Goal: Book appointment/travel/reservation

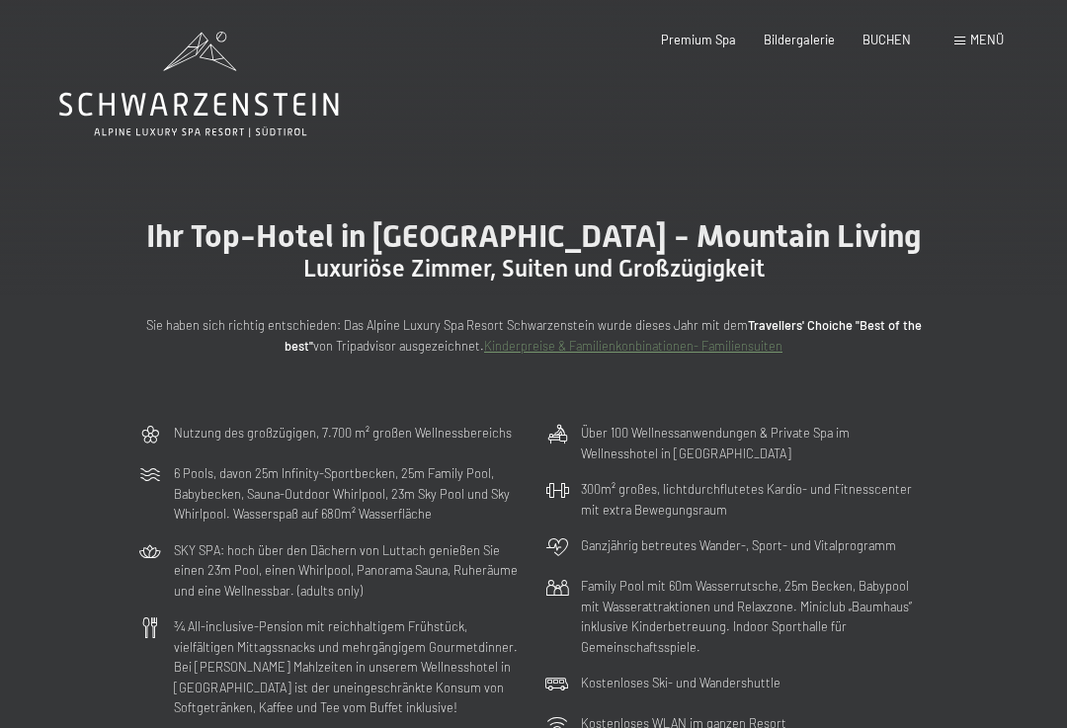
click at [884, 49] on div "Buchen Anfragen Premium Spa Bildergalerie BUCHEN Menü DE IT EN Gutschein Bilder…" at bounding box center [804, 41] width 399 height 18
click at [889, 44] on span "BUCHEN" at bounding box center [886, 40] width 48 height 16
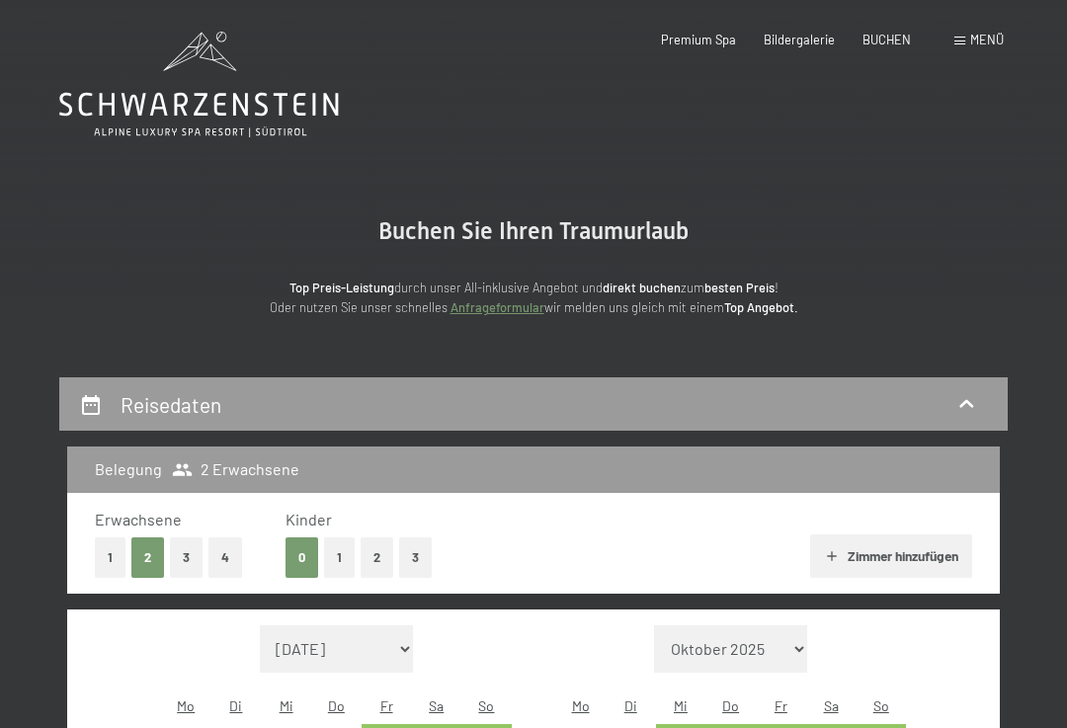
click at [976, 42] on span "Menü" at bounding box center [987, 40] width 34 height 16
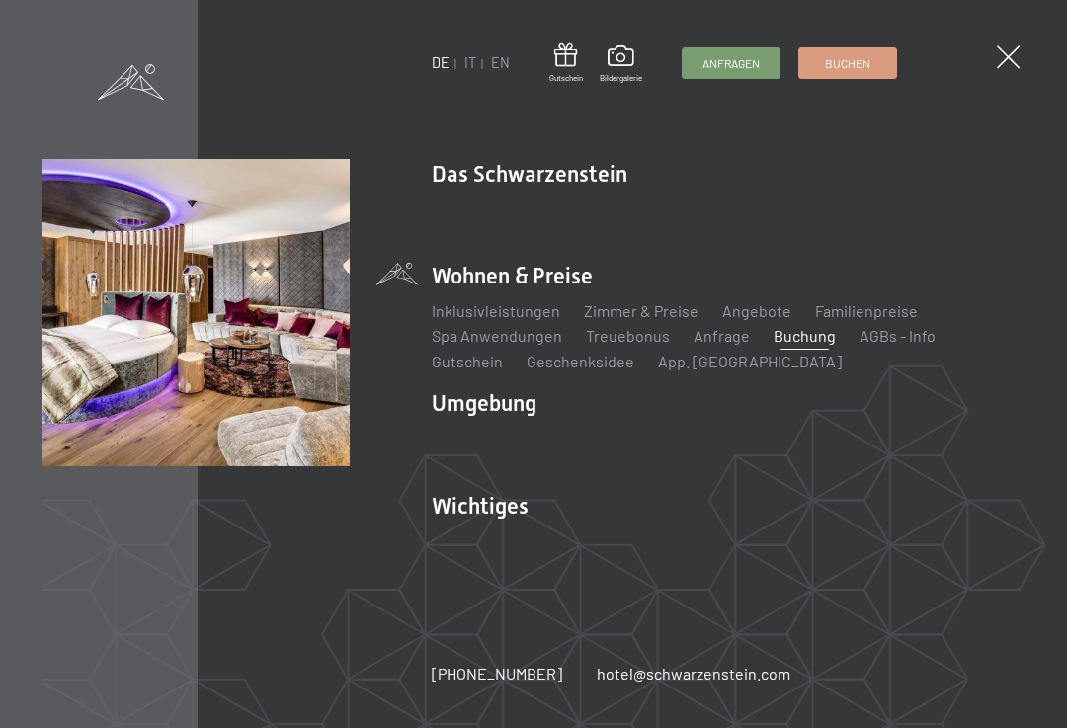
click at [1017, 285] on li "Wohnen & Preise Inklusivleistungen Zimmer & Preise Liste Angebote Liste Familie…" at bounding box center [728, 317] width 593 height 112
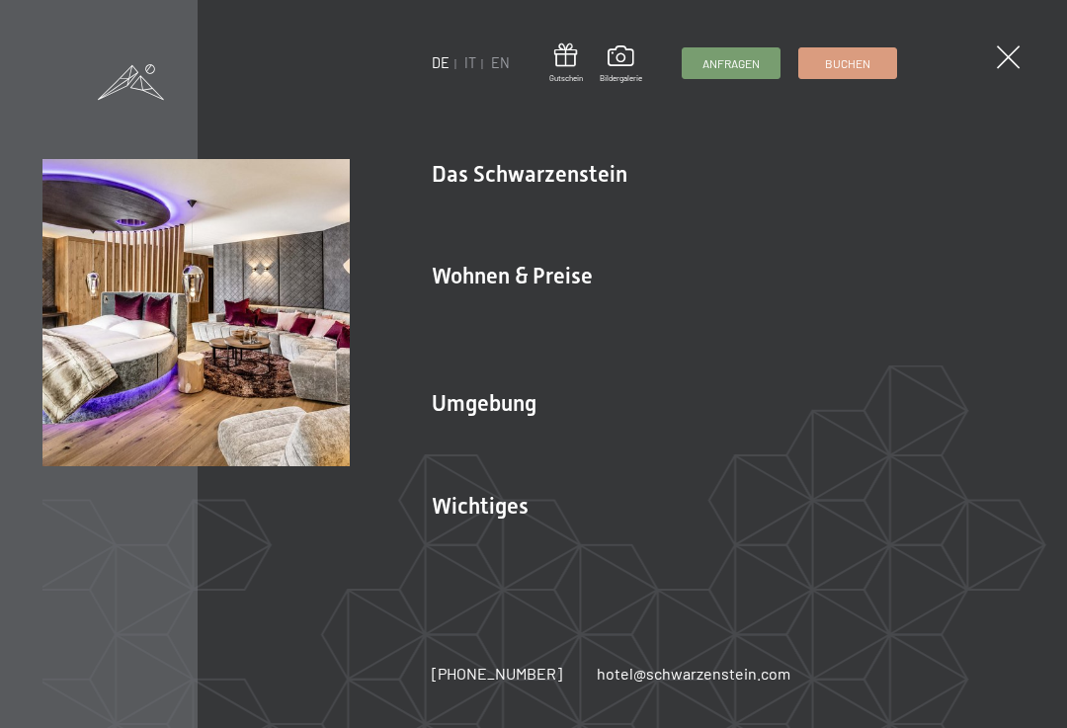
click at [773, 309] on link "Angebote" at bounding box center [756, 310] width 69 height 19
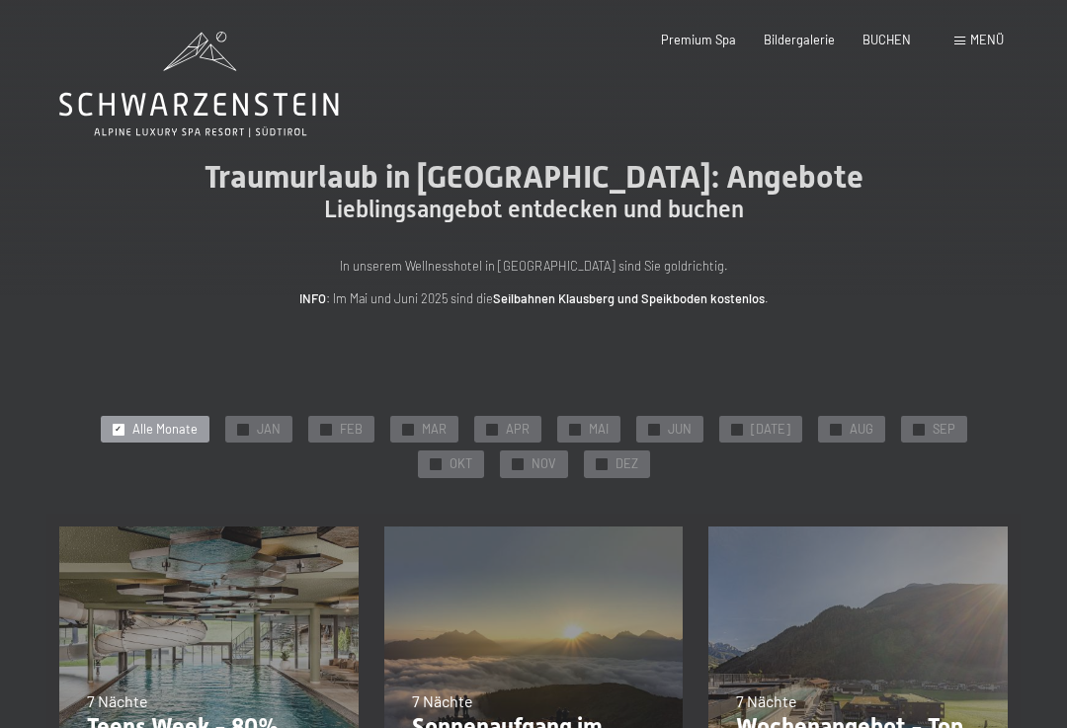
click at [668, 427] on span "JUN" at bounding box center [680, 430] width 24 height 18
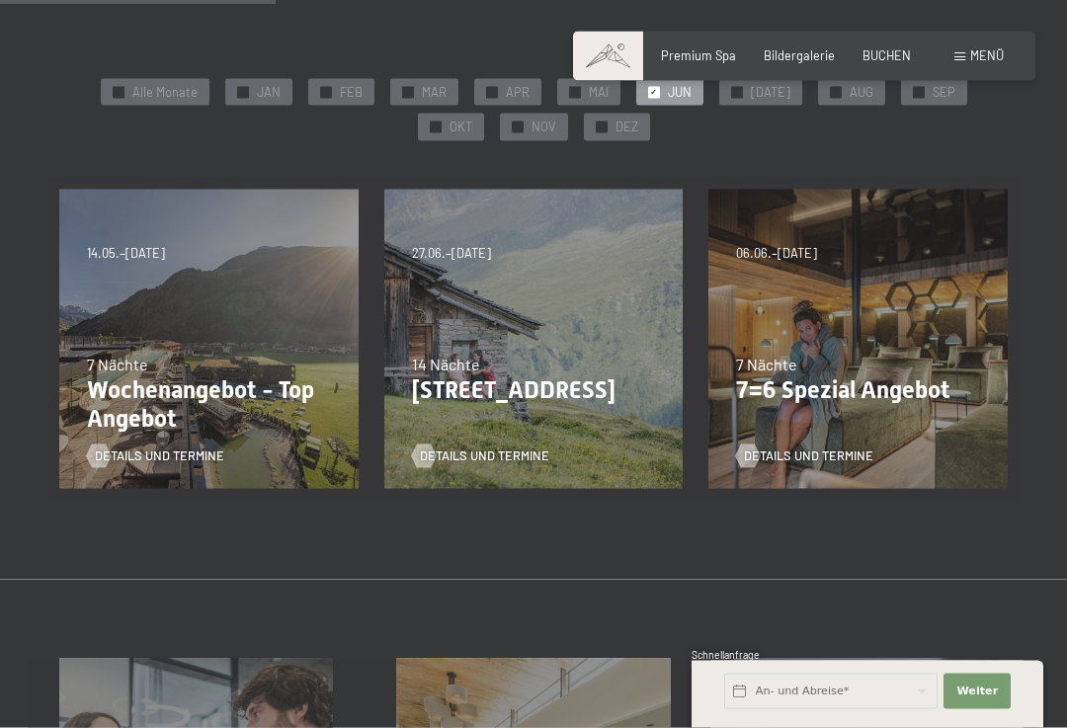
scroll to position [338, 0]
click at [155, 317] on div "31.08.2025–12.04.2026 14.05.–21.06.2026 27.06.2026–01.02.2027 7 Nächte Wochenan…" at bounding box center [208, 338] width 325 height 325
click at [165, 359] on div "7 Nächte" at bounding box center [209, 364] width 244 height 22
click at [204, 448] on span "Details und Termine" at bounding box center [159, 456] width 129 height 18
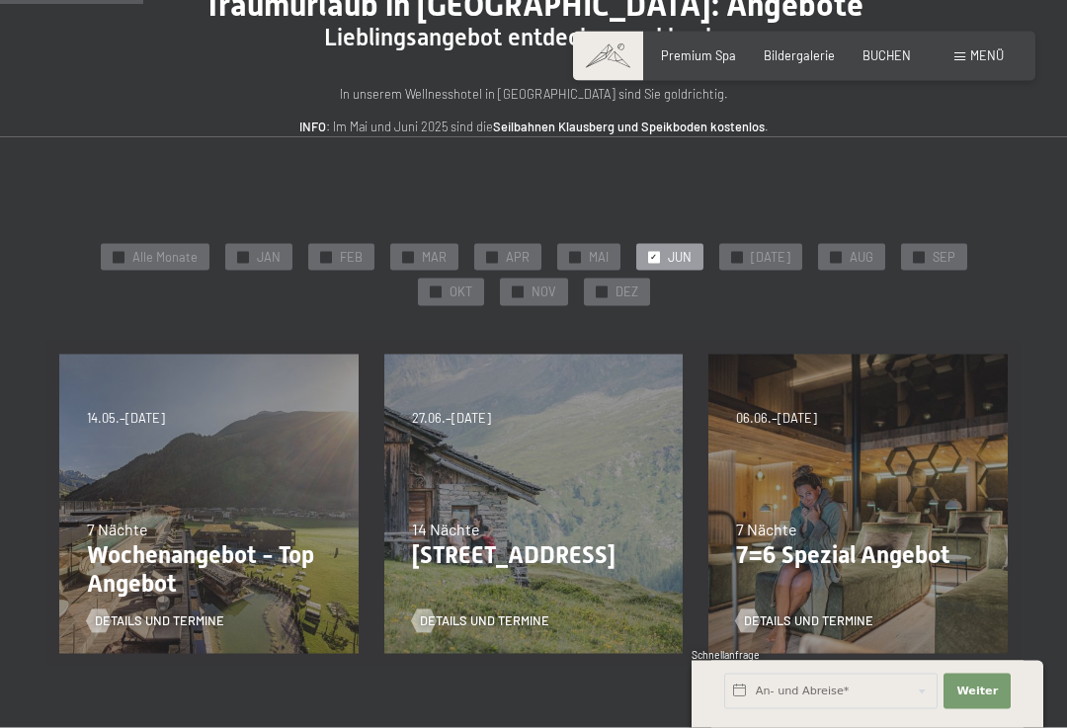
scroll to position [173, 0]
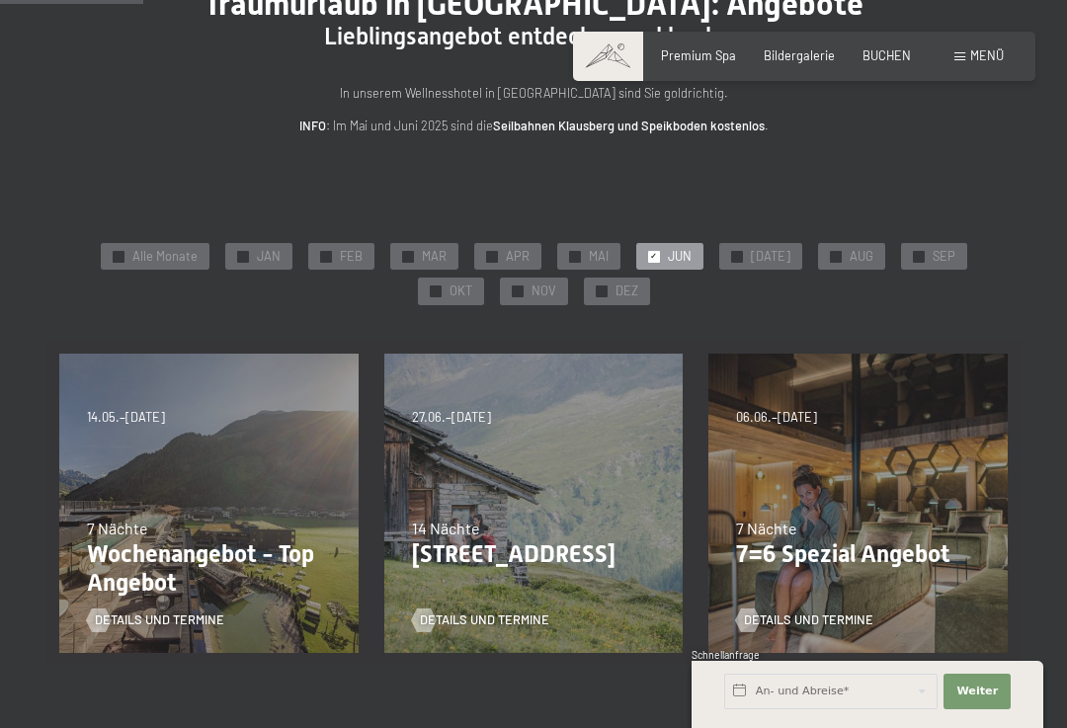
click at [849, 615] on span "Details und Termine" at bounding box center [808, 620] width 129 height 18
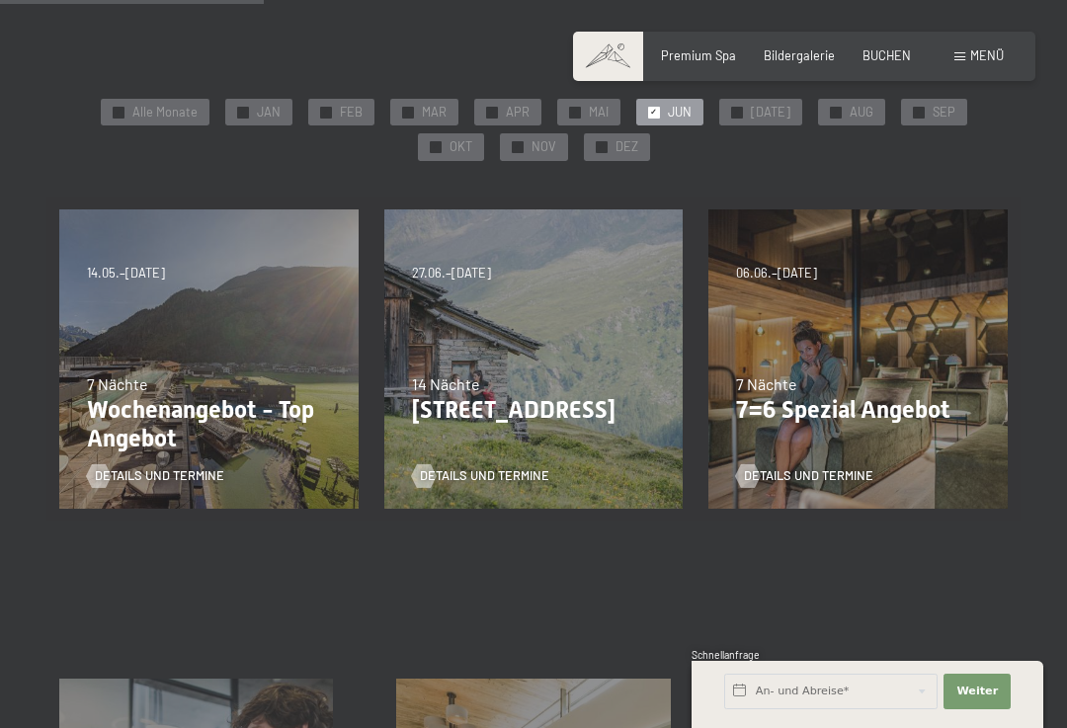
scroll to position [316, 0]
click at [159, 300] on div "31.08.2025–12.04.2026 14.05.–21.06.2026 27.06.2026–01.02.2027 7 Nächte Wochenan…" at bounding box center [208, 360] width 325 height 325
click at [125, 458] on div "Details und Termine" at bounding box center [203, 465] width 232 height 41
click at [146, 449] on div "Details und Termine" at bounding box center [203, 465] width 232 height 41
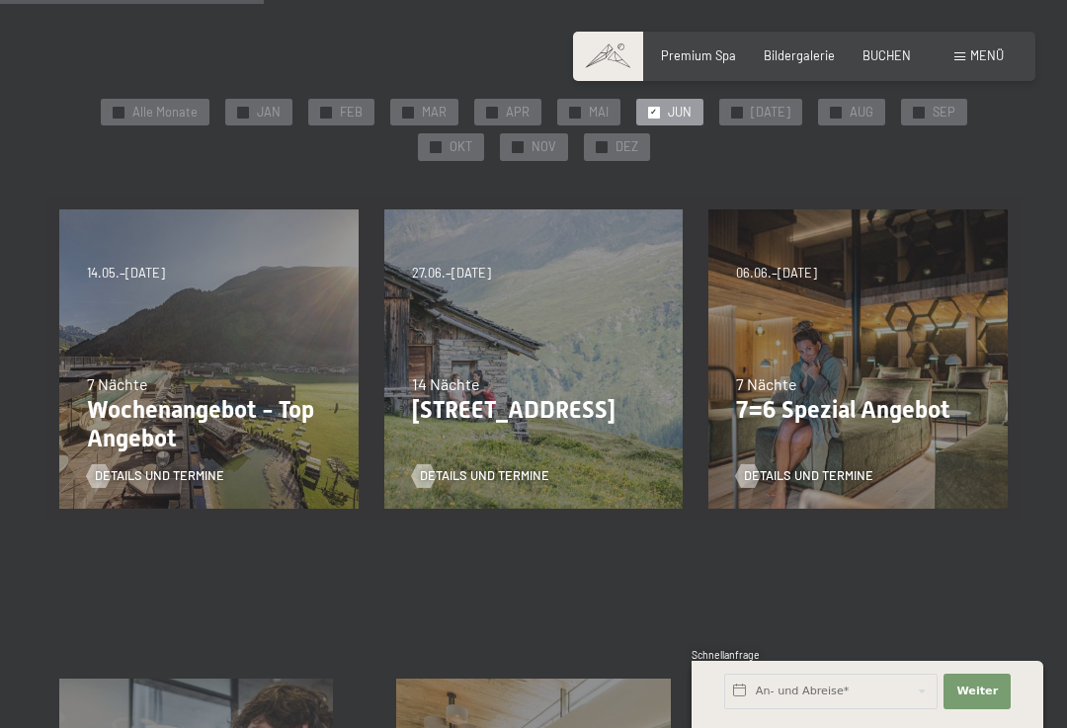
click at [195, 469] on span "Details und Termine" at bounding box center [159, 476] width 129 height 18
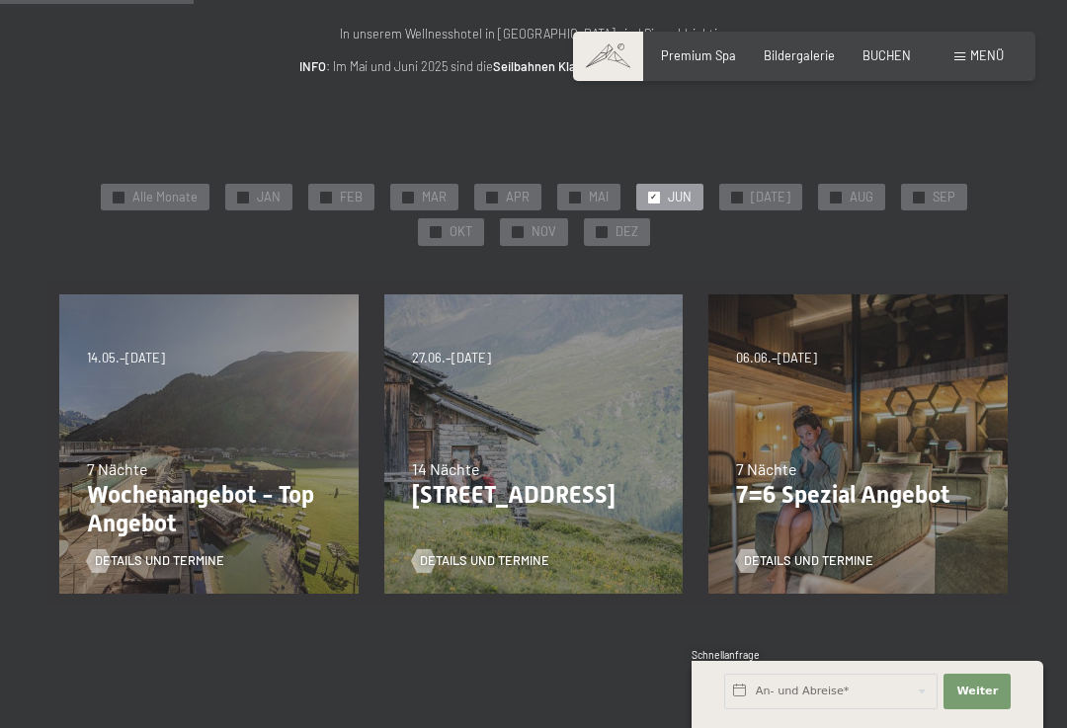
scroll to position [233, 0]
click at [817, 360] on span "06.06.–21.06.2026" at bounding box center [776, 358] width 81 height 18
click at [827, 562] on span "Details und Termine" at bounding box center [808, 560] width 129 height 18
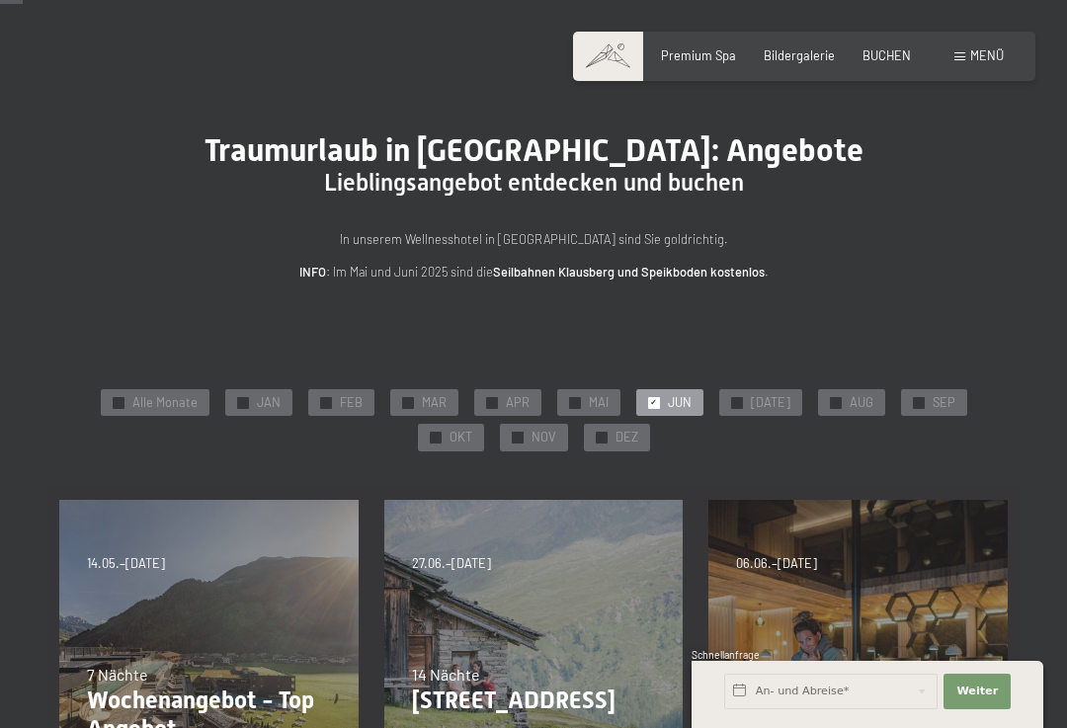
scroll to position [26, 0]
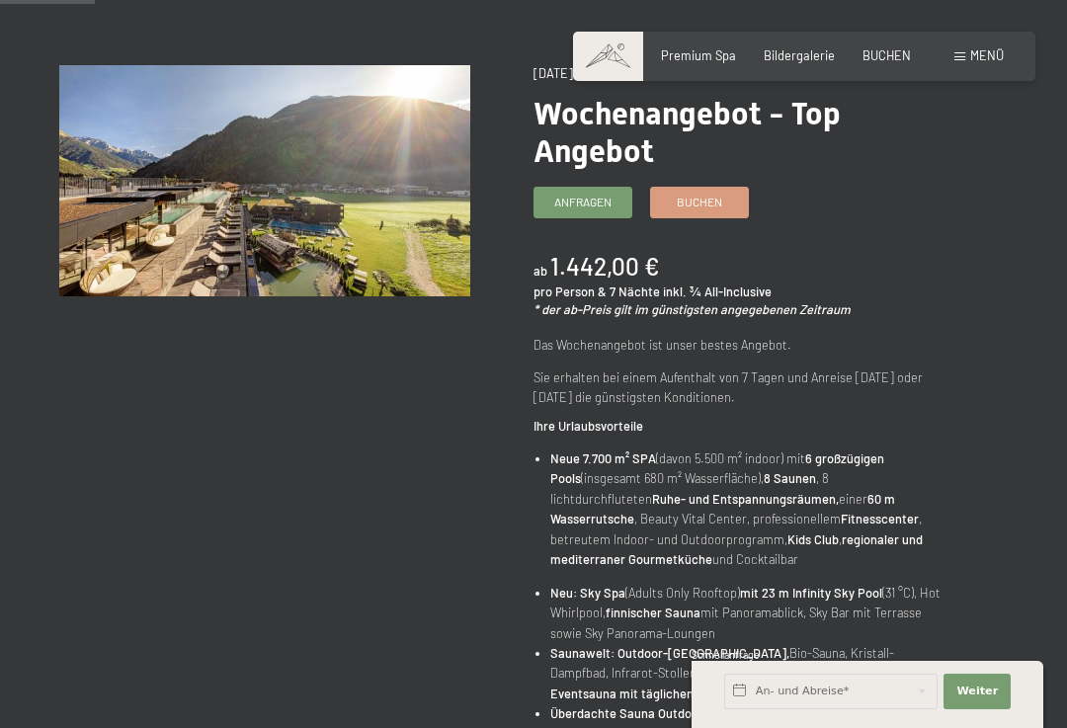
scroll to position [171, 0]
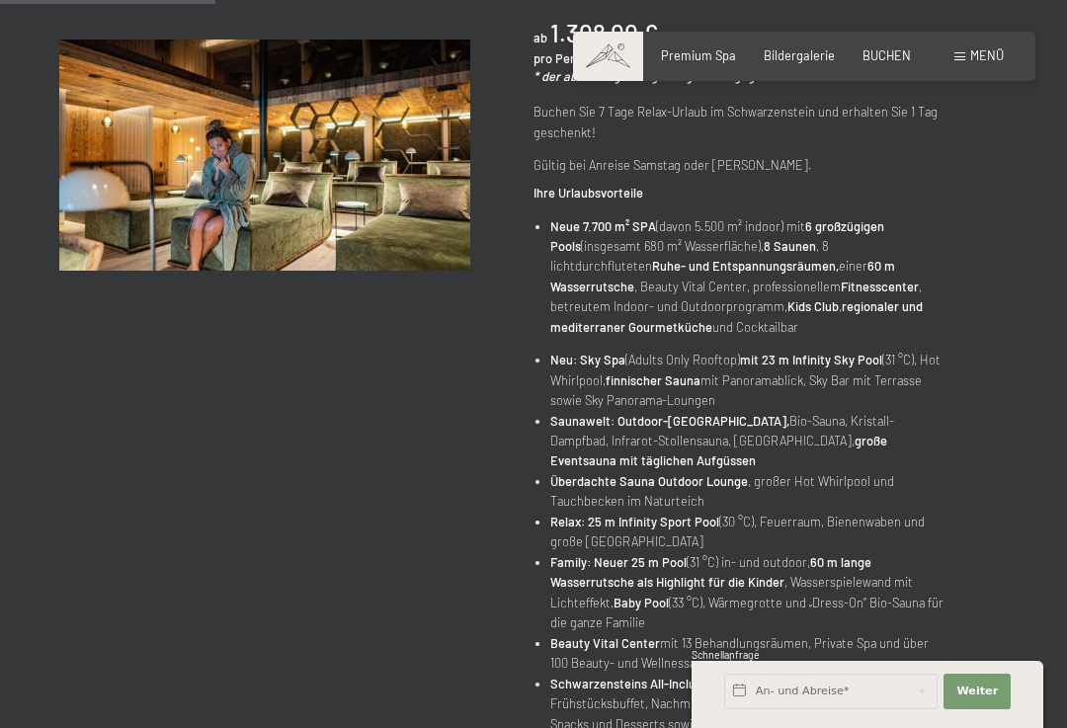
scroll to position [382, 0]
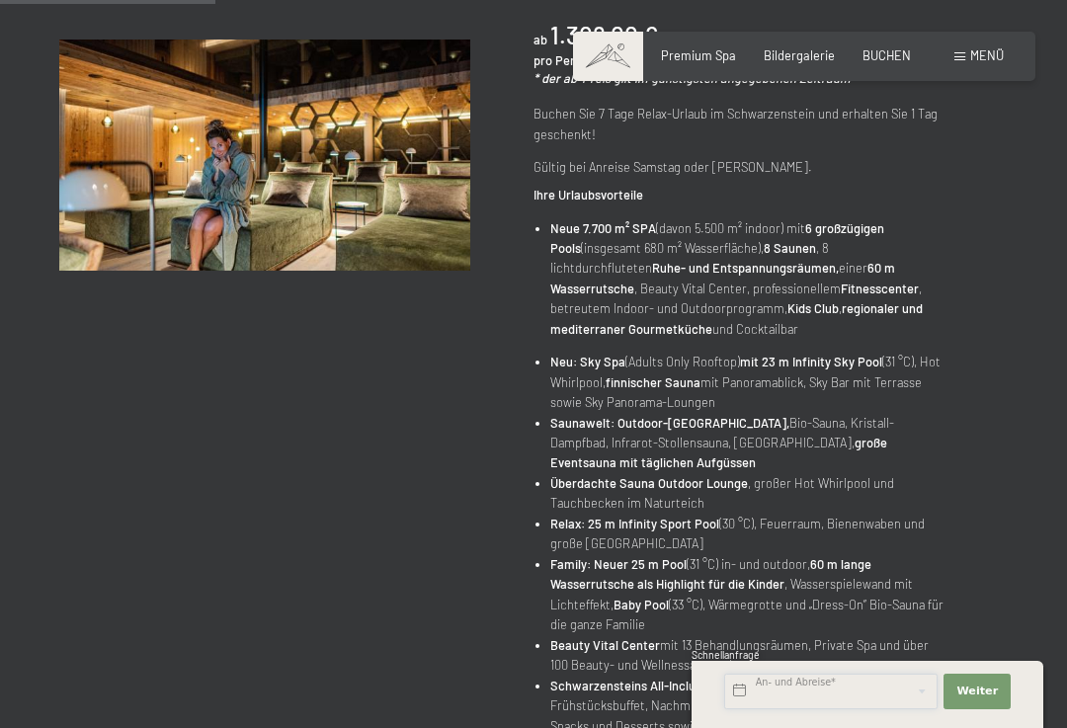
click at [812, 709] on input "text" at bounding box center [830, 692] width 213 height 36
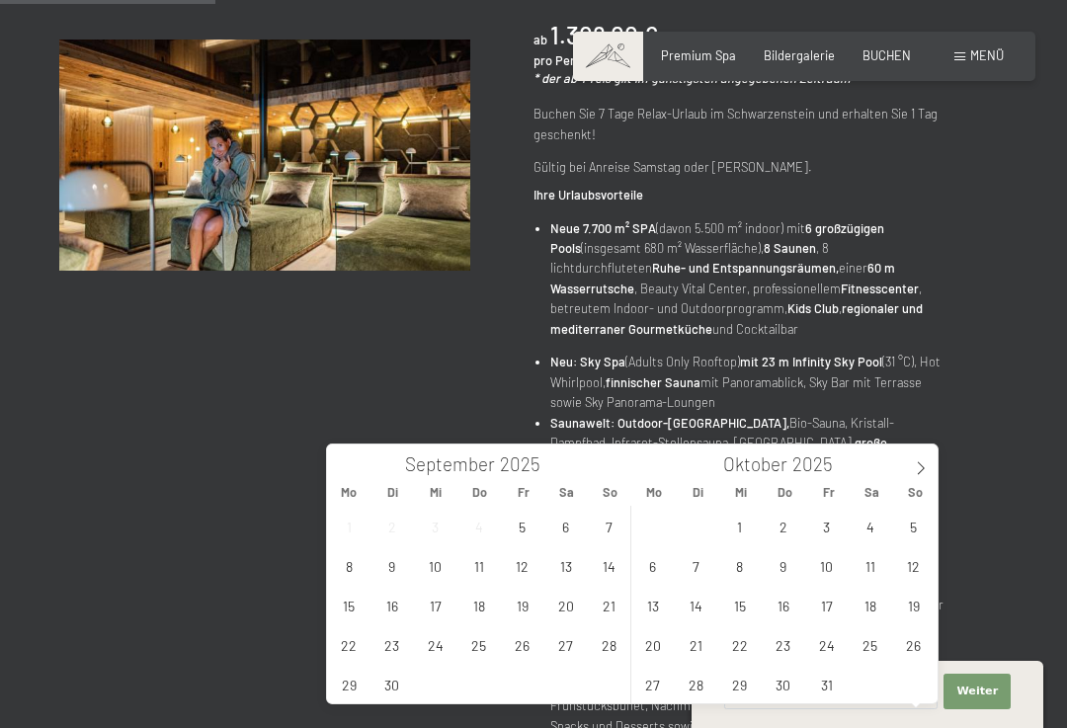
click at [927, 468] on icon at bounding box center [921, 468] width 14 height 14
click at [921, 469] on icon at bounding box center [921, 468] width 14 height 14
click at [916, 468] on icon at bounding box center [921, 468] width 14 height 14
type input "2026"
click at [920, 459] on span at bounding box center [921, 462] width 34 height 34
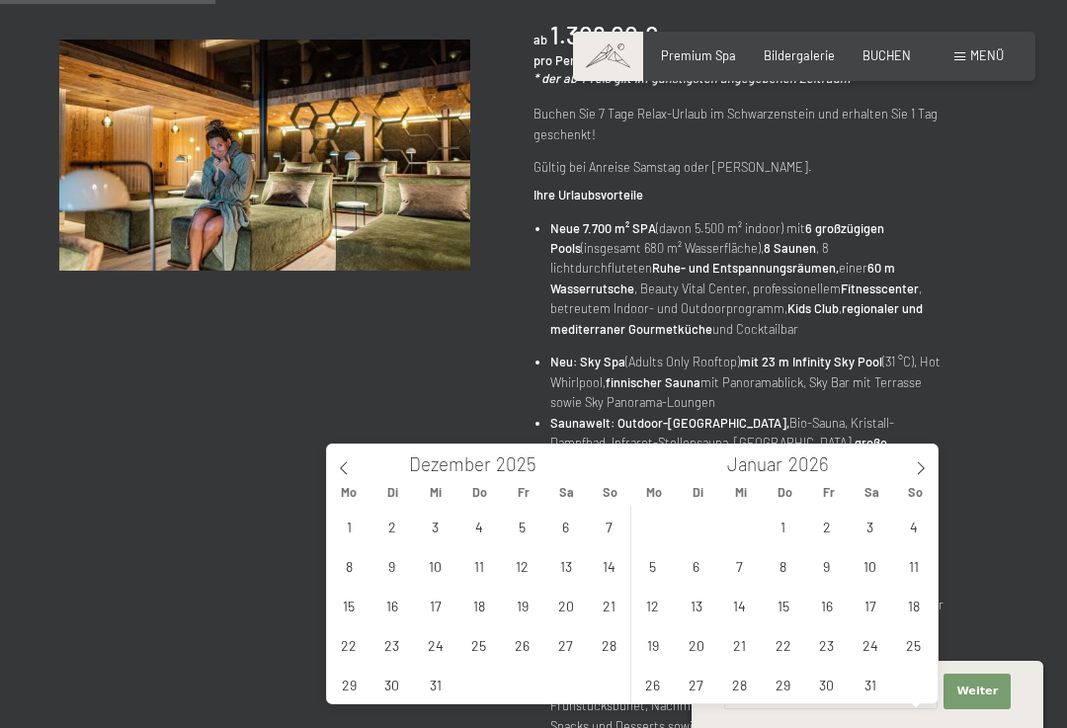
type input "2026"
click at [911, 456] on span at bounding box center [921, 462] width 34 height 34
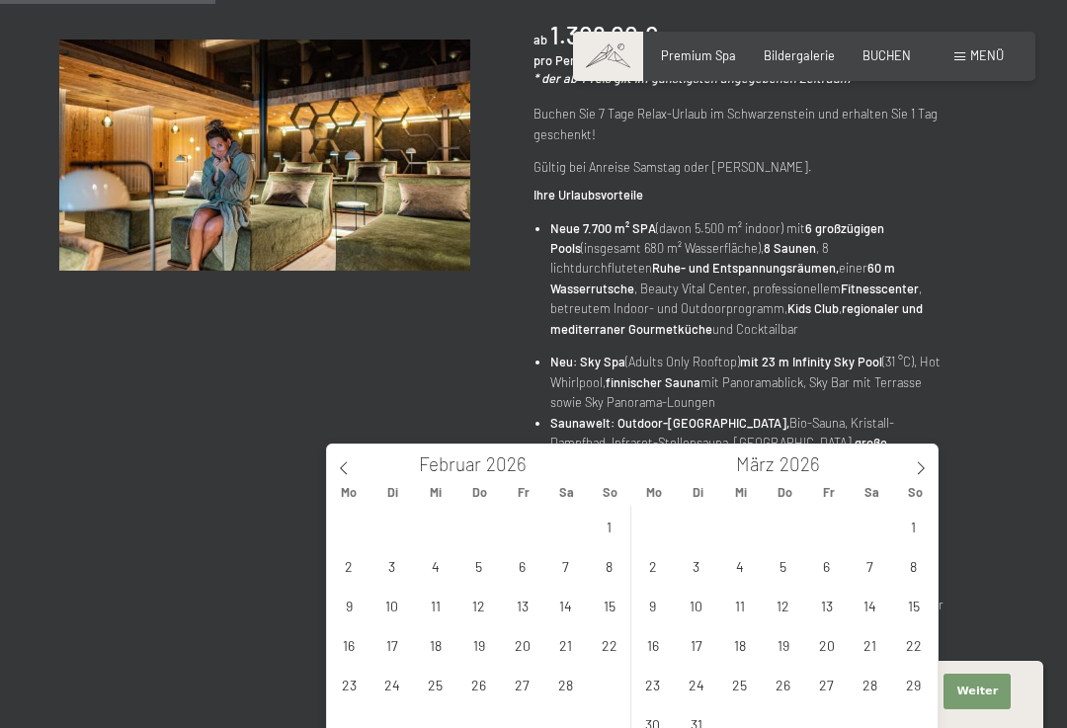
click at [904, 461] on span at bounding box center [921, 462] width 34 height 34
click at [914, 458] on span at bounding box center [921, 462] width 34 height 34
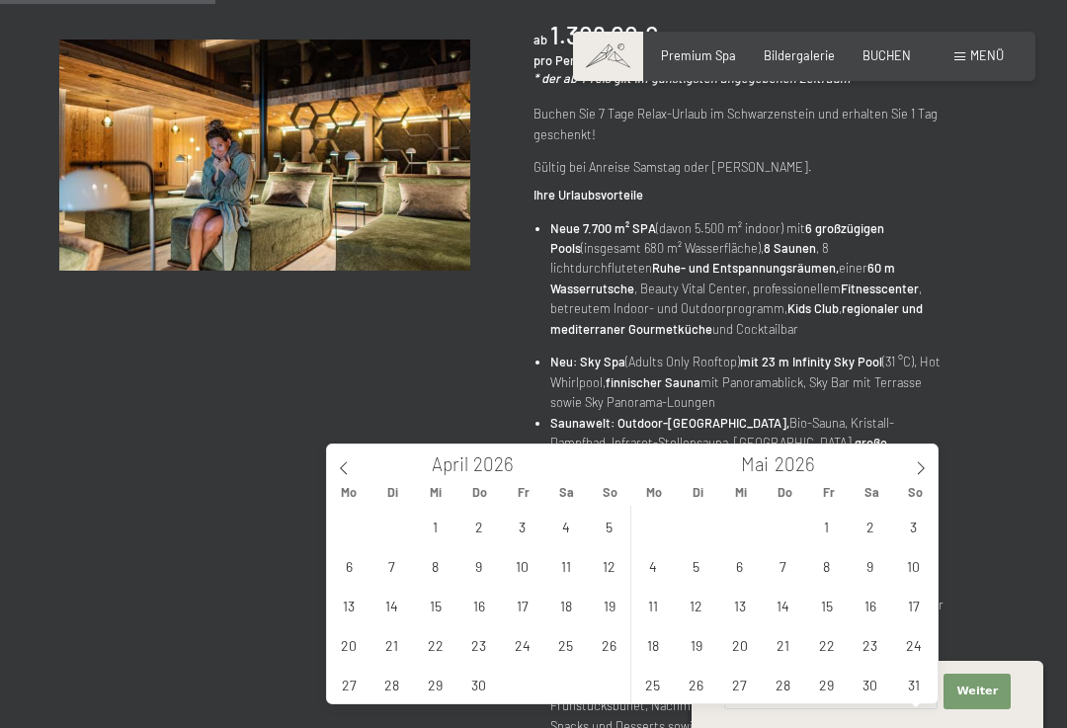
click at [914, 461] on icon at bounding box center [921, 468] width 14 height 14
click at [887, 522] on span "6" at bounding box center [870, 526] width 39 height 39
click at [884, 566] on span "13" at bounding box center [870, 565] width 39 height 39
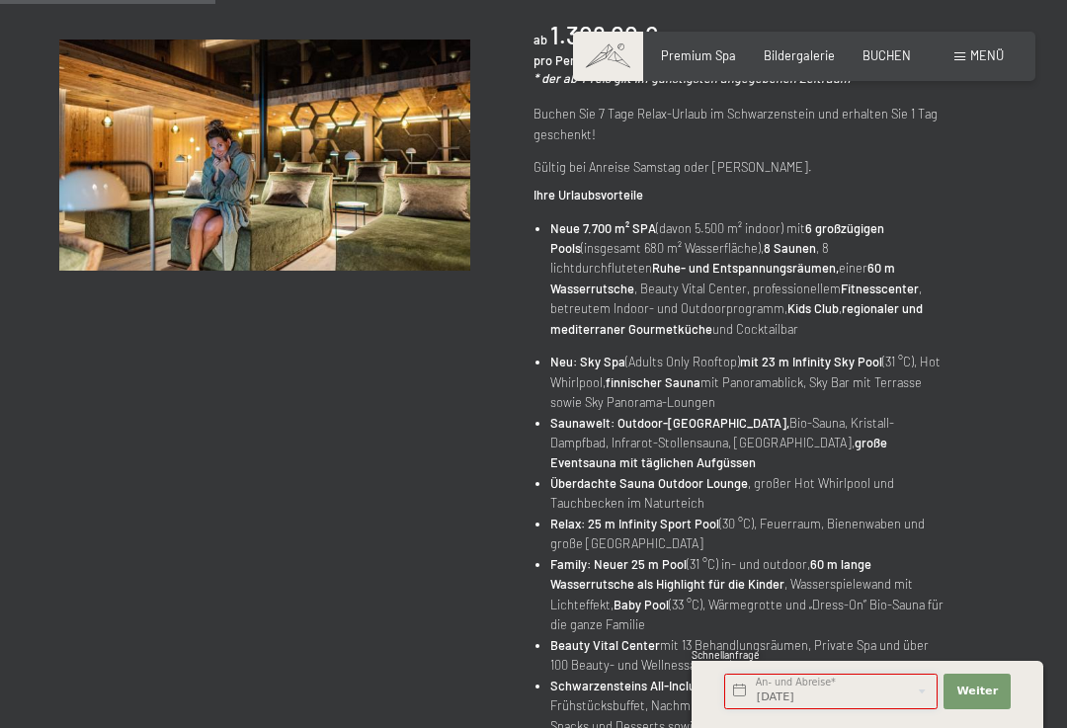
type input "Sa. 06.06.2026 - Sa. 13.06.2026"
click at [1000, 709] on button "Weiter Adressfelder ausblenden" at bounding box center [976, 692] width 67 height 36
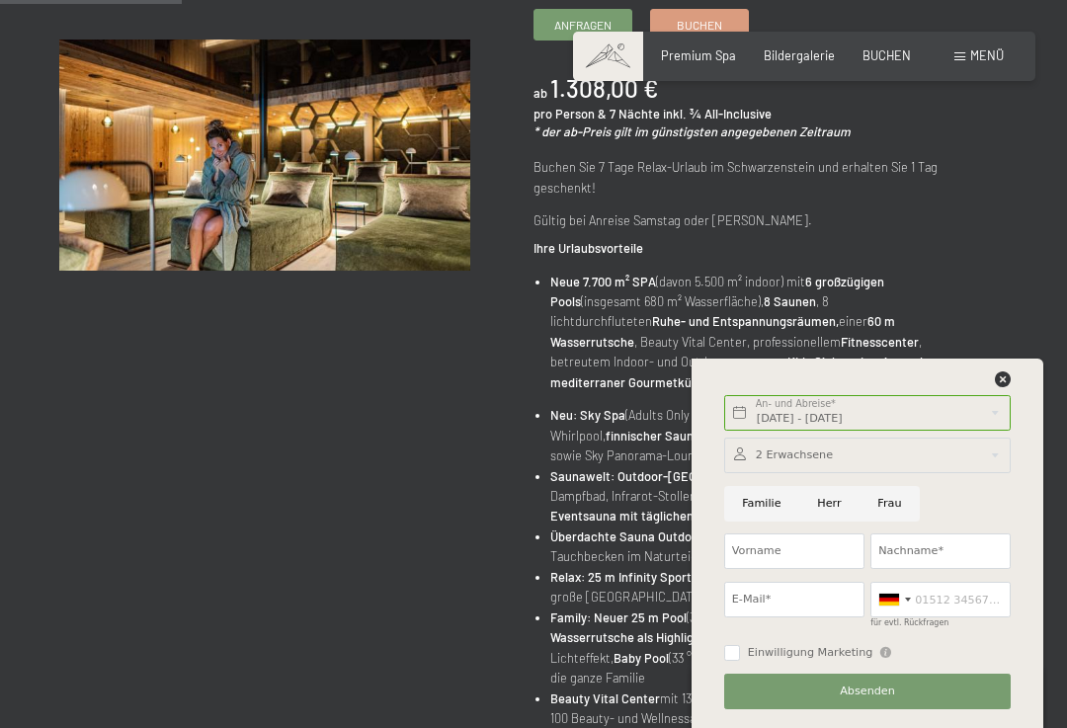
scroll to position [327, 0]
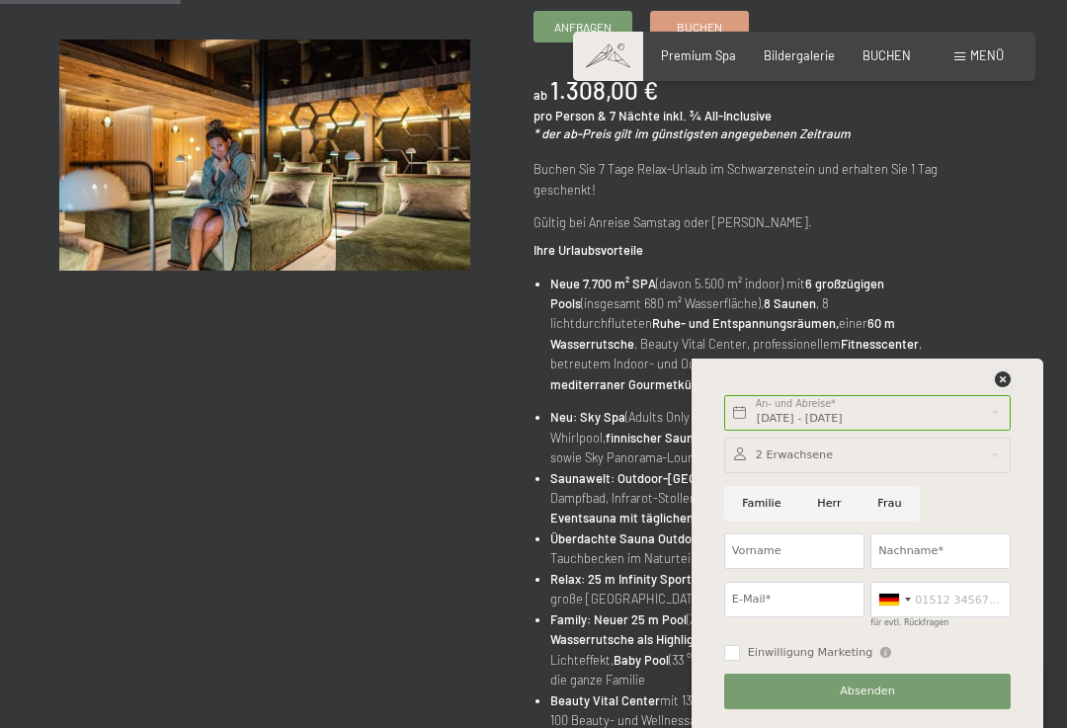
click at [1007, 376] on icon at bounding box center [1003, 379] width 16 height 16
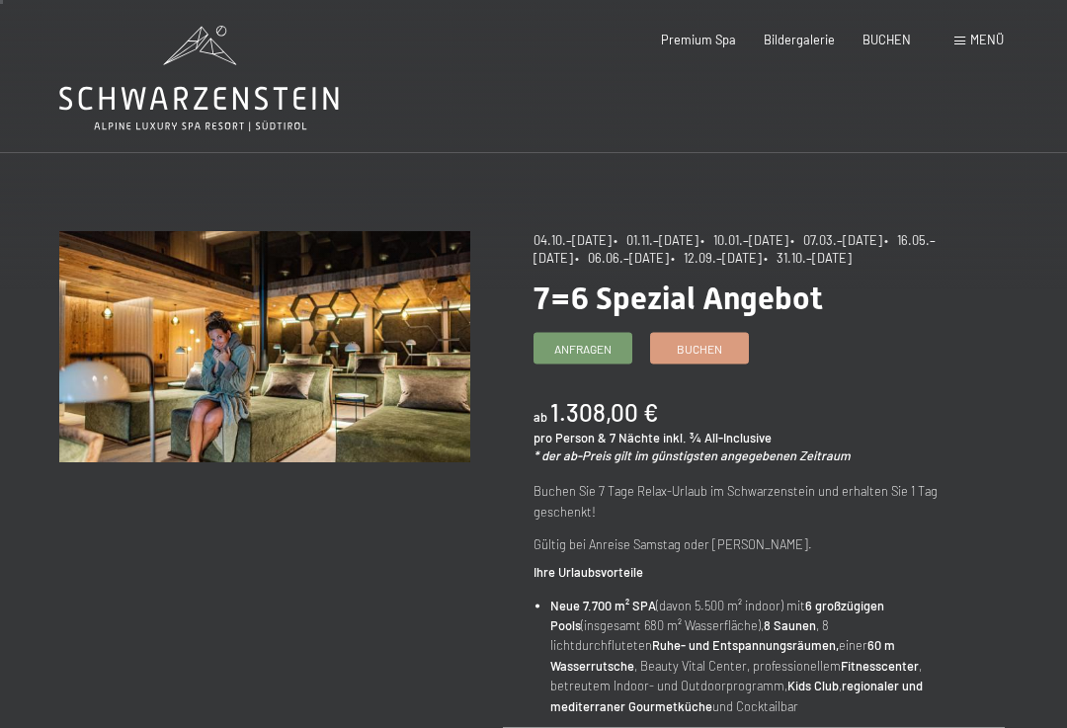
scroll to position [7, 0]
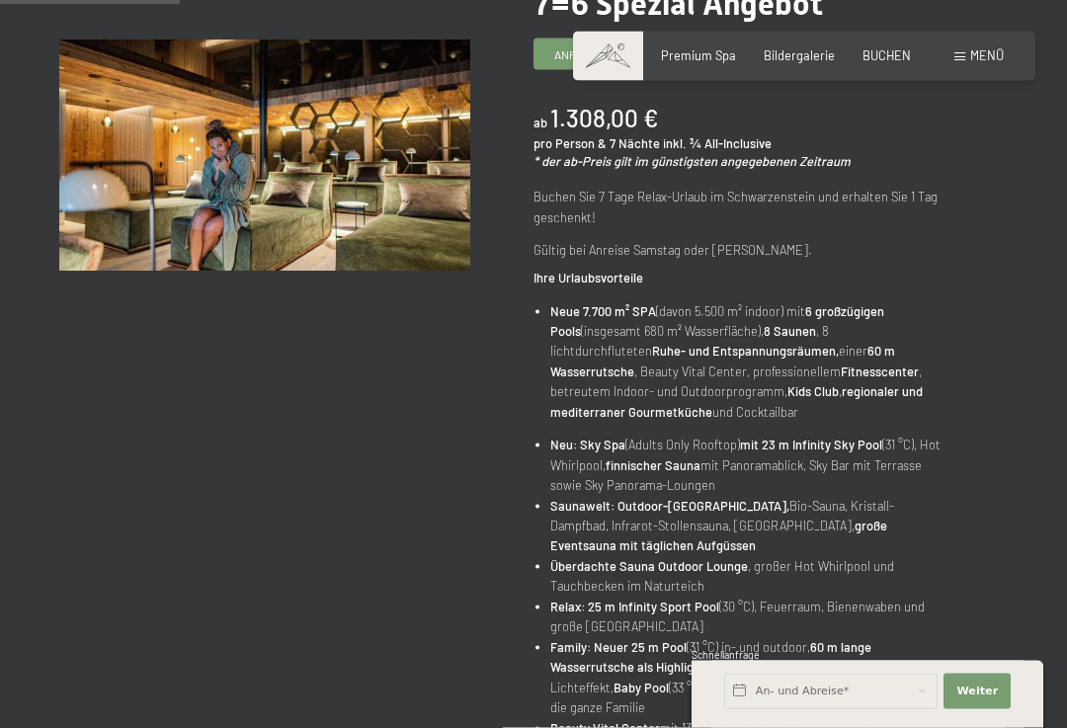
scroll to position [228, 0]
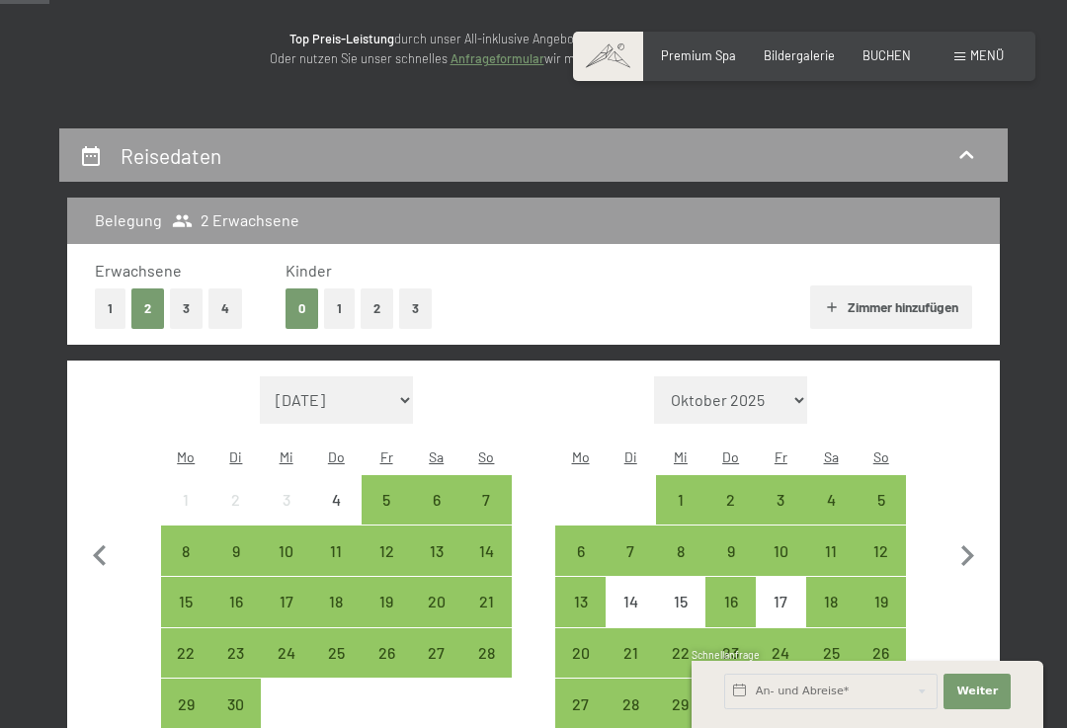
scroll to position [316, 0]
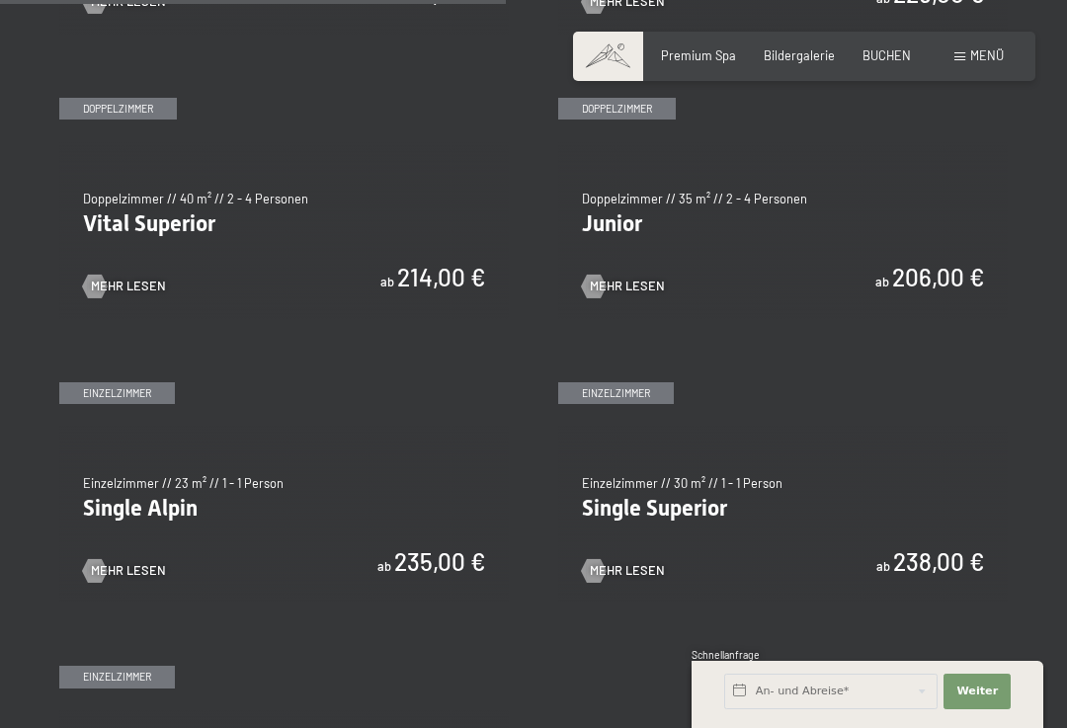
scroll to position [2123, 0]
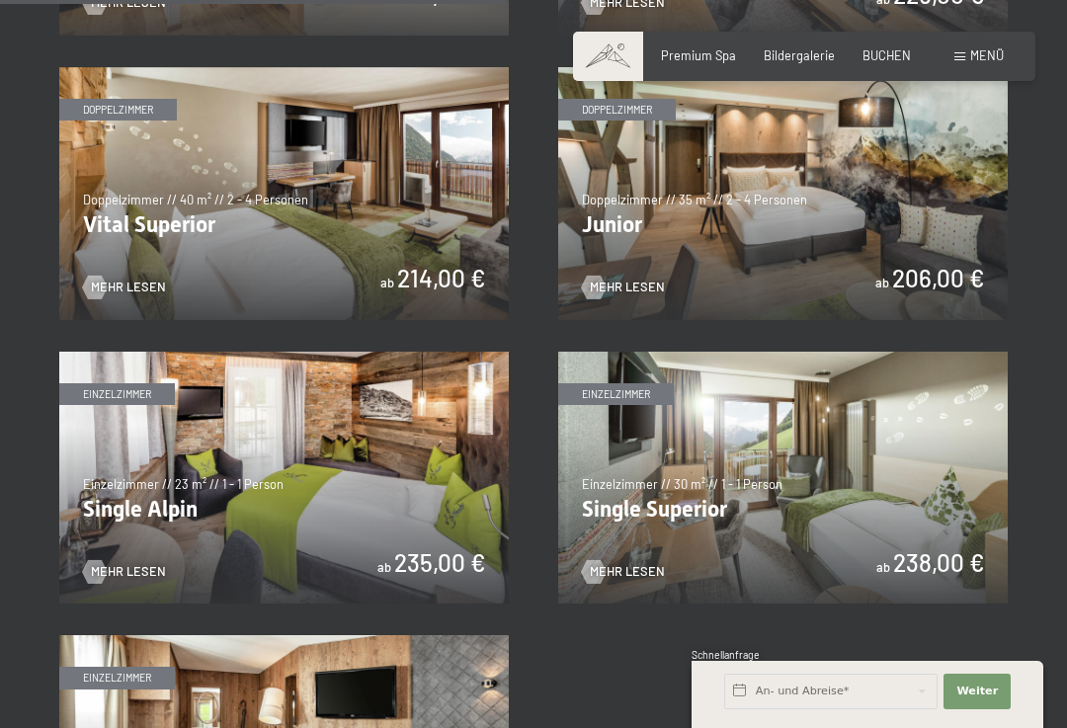
click at [157, 262] on img at bounding box center [283, 193] width 449 height 253
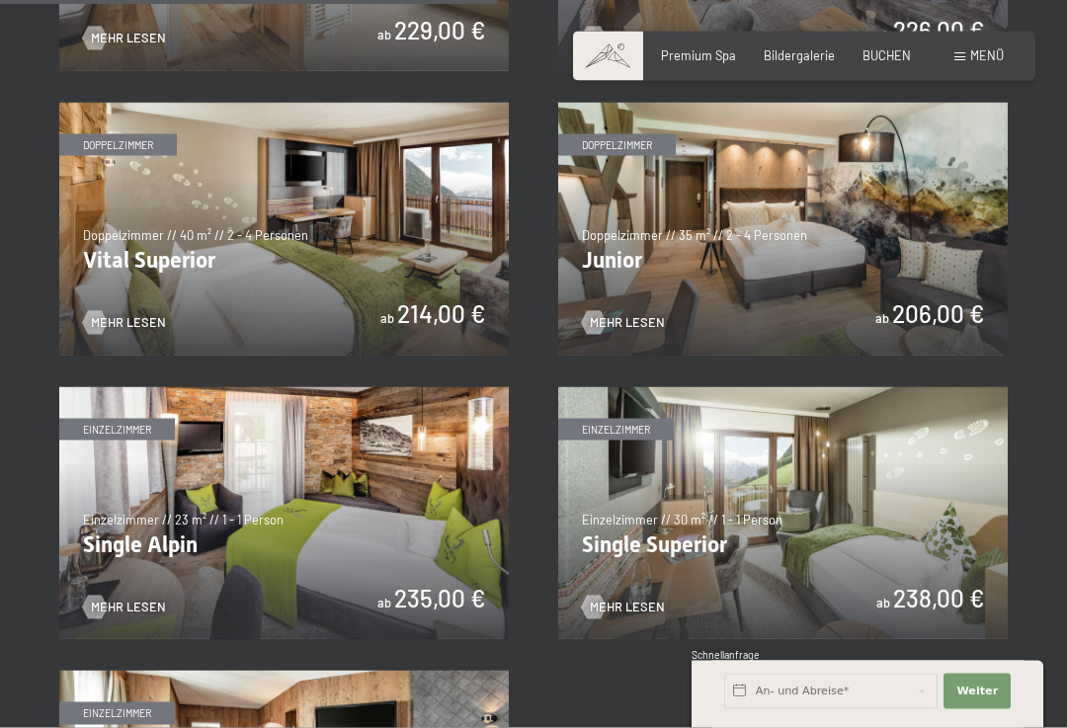
scroll to position [2089, 0]
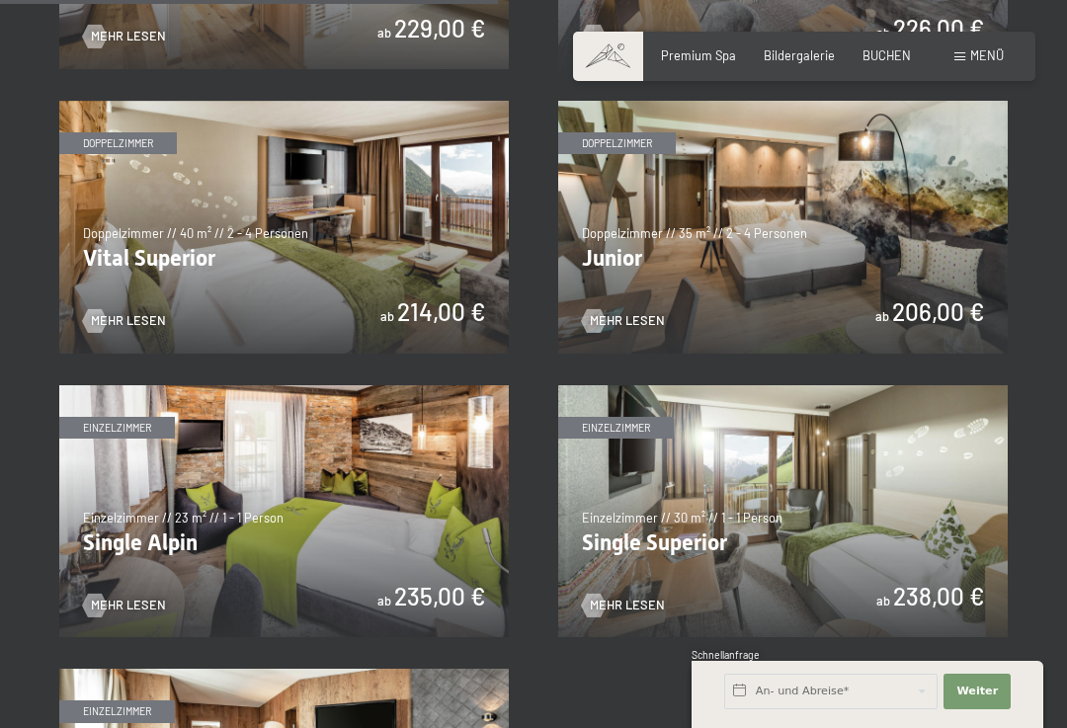
click at [919, 256] on img at bounding box center [782, 227] width 449 height 253
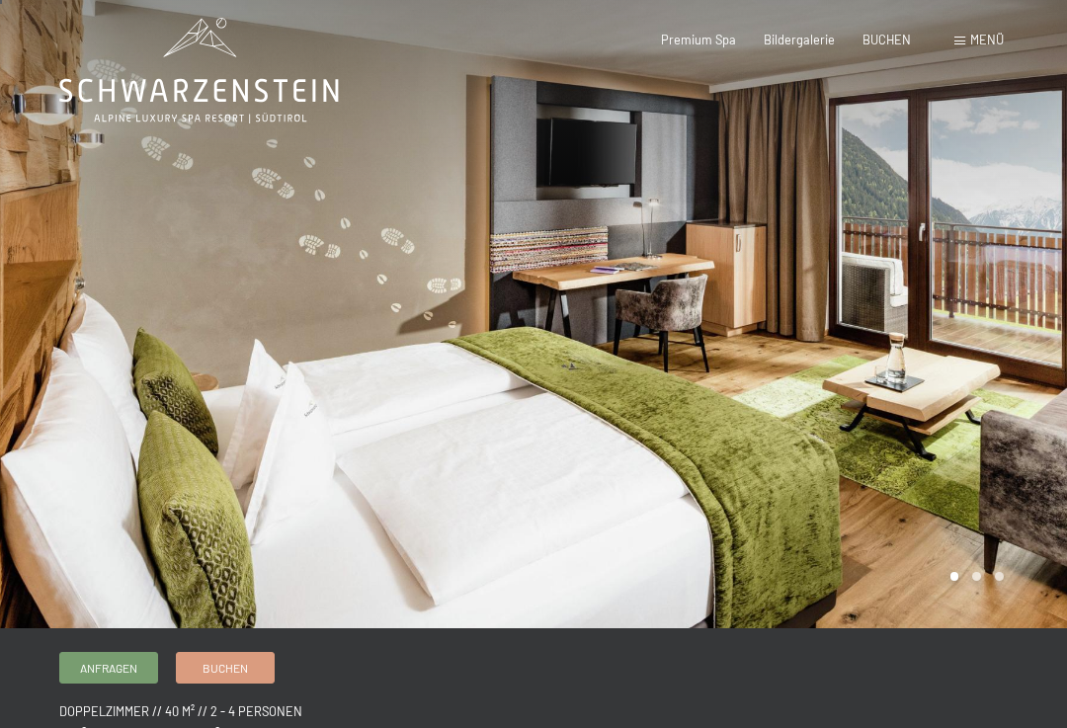
scroll to position [15, 0]
